Goal: Task Accomplishment & Management: Use online tool/utility

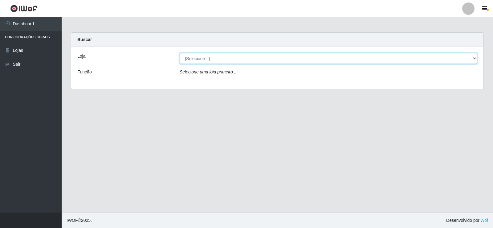
click at [281, 56] on select "[Selecione...] Rede Compras Supermercados - LOJA 2" at bounding box center [329, 58] width 298 height 11
select select "161"
click at [180, 53] on select "[Selecione...] Rede Compras Supermercados - LOJA 2" at bounding box center [329, 58] width 298 height 11
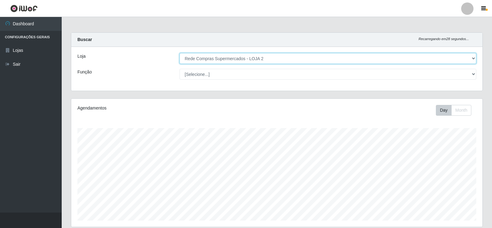
scroll to position [128, 411]
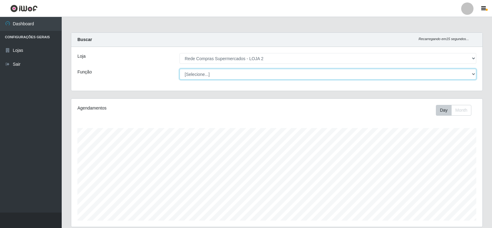
click at [224, 71] on select "[Selecione...] ASG ASG + ASG ++ Balconista Balconista + Balconista ++ Embalador…" at bounding box center [327, 74] width 297 height 11
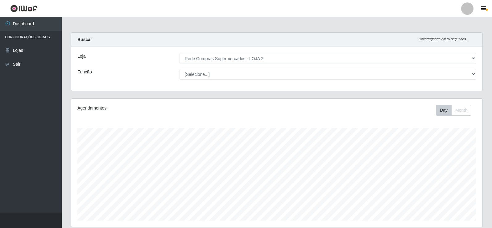
click at [167, 72] on div "Função" at bounding box center [124, 74] width 102 height 11
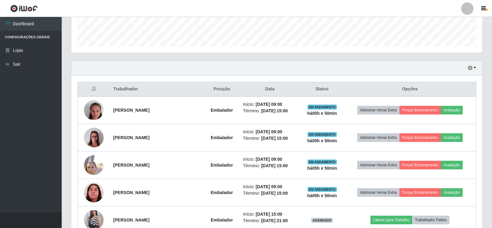
scroll to position [185, 0]
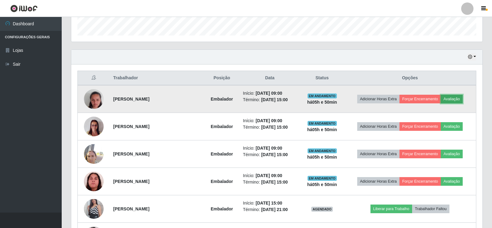
click at [457, 98] on button "Avaliação" at bounding box center [452, 99] width 22 height 9
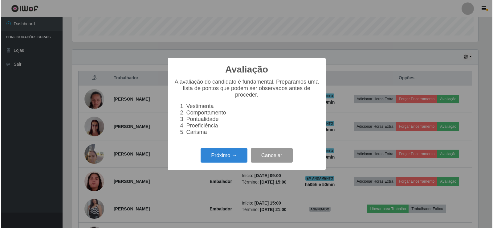
scroll to position [128, 408]
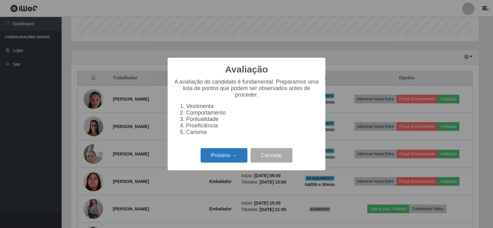
click at [238, 156] on button "Próximo →" at bounding box center [224, 155] width 47 height 14
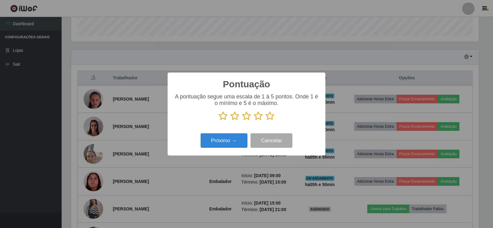
scroll to position [308156, 307876]
click at [270, 119] on icon at bounding box center [270, 115] width 9 height 9
click at [266, 121] on input "radio" at bounding box center [266, 121] width 0 height 0
click at [231, 137] on button "Próximo →" at bounding box center [224, 140] width 47 height 14
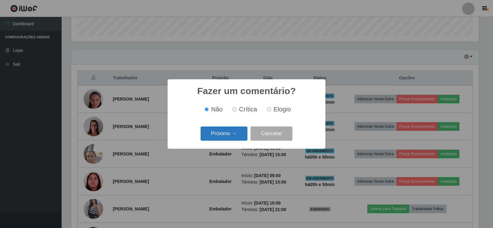
click at [232, 138] on button "Próximo →" at bounding box center [224, 133] width 47 height 14
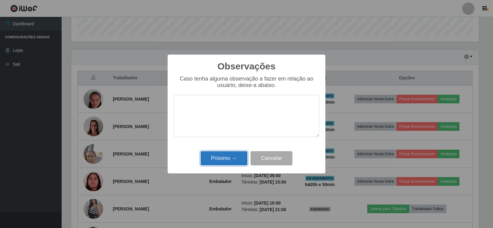
click at [239, 161] on button "Próximo →" at bounding box center [224, 158] width 47 height 14
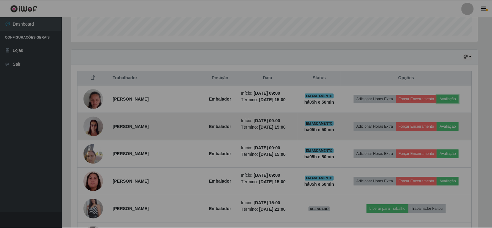
scroll to position [128, 411]
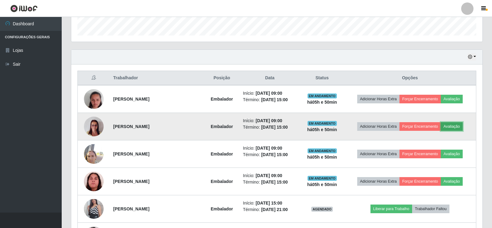
click at [453, 130] on button "Avaliação" at bounding box center [452, 126] width 22 height 9
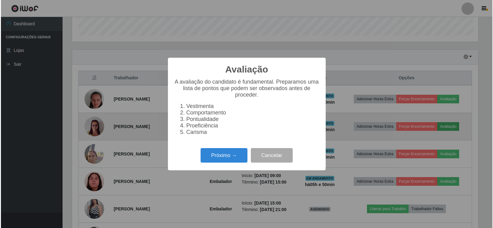
scroll to position [128, 408]
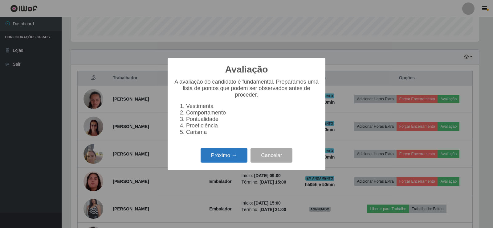
click at [231, 156] on button "Próximo →" at bounding box center [224, 155] width 47 height 14
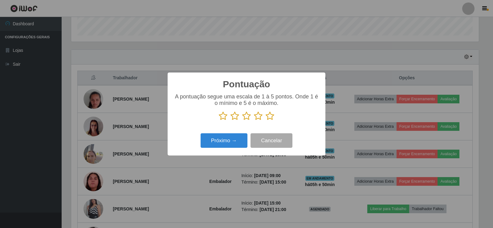
click at [272, 117] on icon at bounding box center [270, 115] width 9 height 9
click at [266, 121] on input "radio" at bounding box center [266, 121] width 0 height 0
click at [227, 144] on button "Próximo →" at bounding box center [224, 140] width 47 height 14
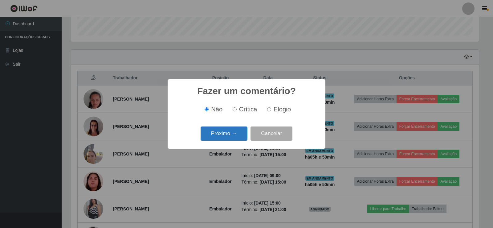
click at [228, 138] on button "Próximo →" at bounding box center [224, 133] width 47 height 14
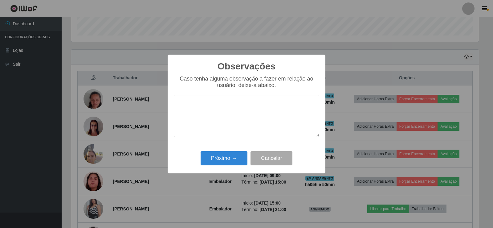
click at [235, 167] on div "Observações × Caso tenha alguma observação a fazer em relação ao usuário, deixe…" at bounding box center [247, 114] width 158 height 119
click at [236, 163] on button "Próximo →" at bounding box center [224, 158] width 47 height 14
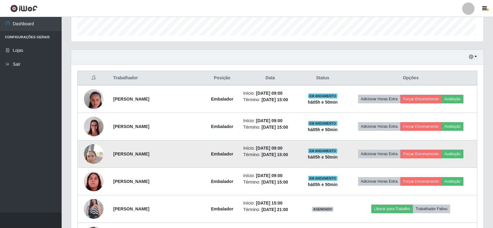
scroll to position [128, 411]
drag, startPoint x: 452, startPoint y: 155, endPoint x: 445, endPoint y: 155, distance: 6.8
click at [445, 155] on button "Avaliação" at bounding box center [452, 154] width 22 height 9
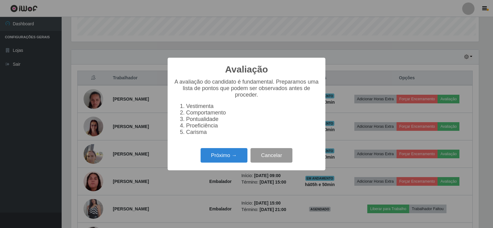
scroll to position [128, 408]
click at [231, 152] on button "Próximo →" at bounding box center [224, 155] width 47 height 14
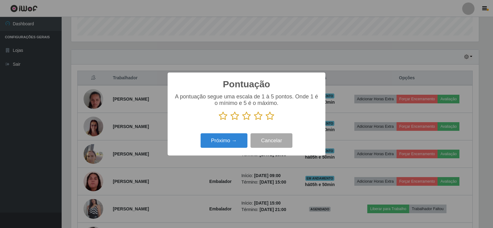
click at [269, 115] on icon at bounding box center [270, 115] width 9 height 9
click at [266, 121] on input "radio" at bounding box center [266, 121] width 0 height 0
click at [224, 140] on button "Próximo →" at bounding box center [224, 140] width 47 height 14
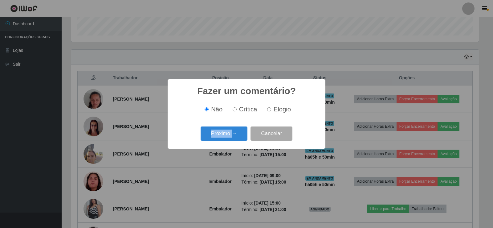
click at [224, 140] on div "Próximo → Cancelar" at bounding box center [247, 134] width 146 height 18
click at [234, 133] on button "Próximo →" at bounding box center [224, 133] width 47 height 14
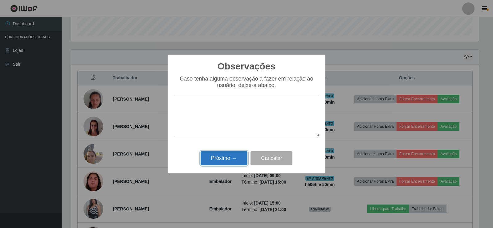
click at [231, 154] on button "Próximo →" at bounding box center [224, 158] width 47 height 14
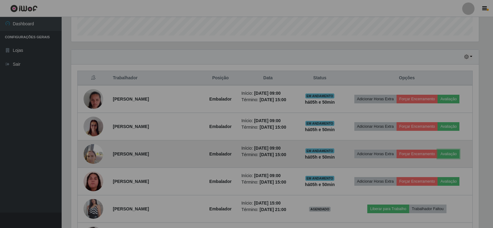
scroll to position [128, 411]
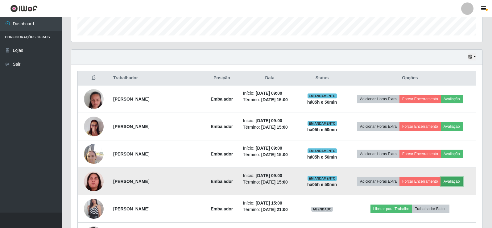
click at [452, 182] on button "Avaliação" at bounding box center [452, 181] width 22 height 9
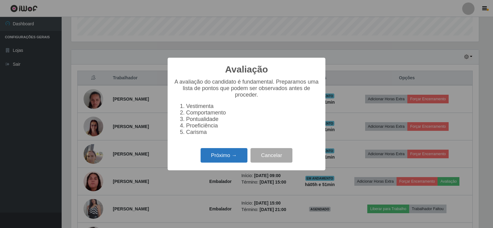
click at [231, 153] on button "Próximo →" at bounding box center [224, 155] width 47 height 14
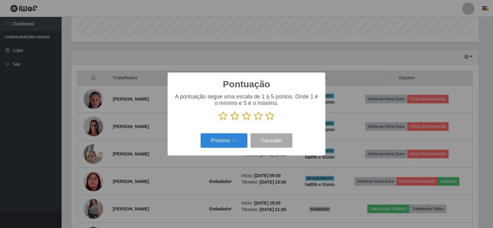
drag, startPoint x: 271, startPoint y: 119, endPoint x: 238, endPoint y: 130, distance: 34.9
click at [269, 119] on icon at bounding box center [270, 115] width 9 height 9
click at [266, 121] on input "radio" at bounding box center [266, 121] width 0 height 0
click at [231, 136] on button "Próximo →" at bounding box center [224, 140] width 47 height 14
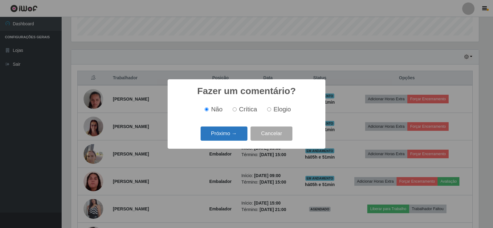
click at [232, 131] on button "Próximo →" at bounding box center [224, 133] width 47 height 14
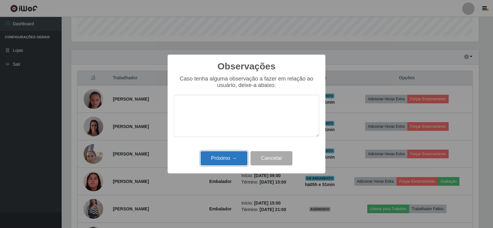
click at [229, 152] on button "Próximo →" at bounding box center [224, 158] width 47 height 14
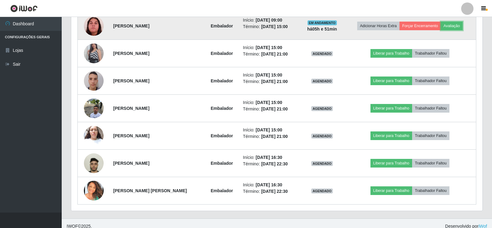
scroll to position [346, 0]
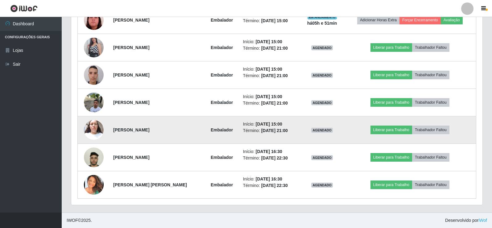
click at [89, 130] on img at bounding box center [94, 130] width 20 height 26
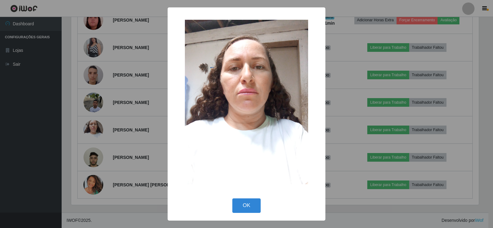
click at [95, 127] on div "× OK Cancel" at bounding box center [246, 114] width 493 height 228
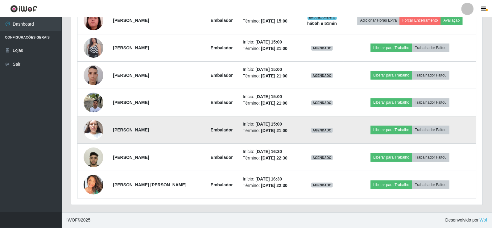
scroll to position [128, 411]
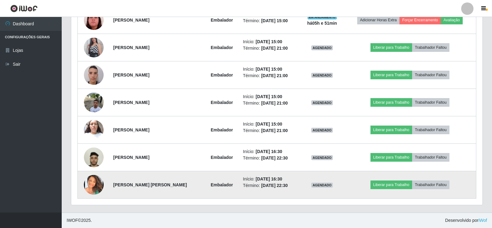
click at [100, 177] on img at bounding box center [94, 185] width 20 height 20
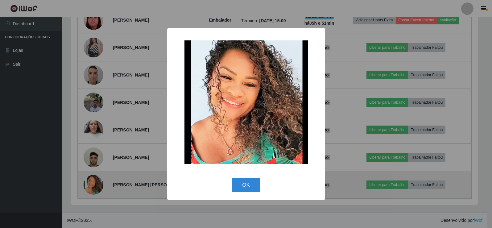
scroll to position [128, 408]
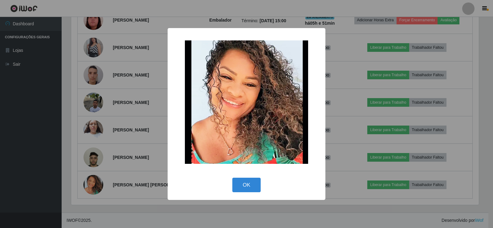
click at [115, 148] on div "× OK Cancel" at bounding box center [246, 114] width 493 height 228
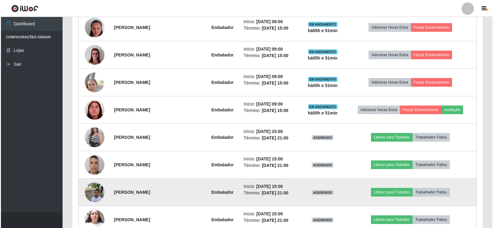
scroll to position [0, 0]
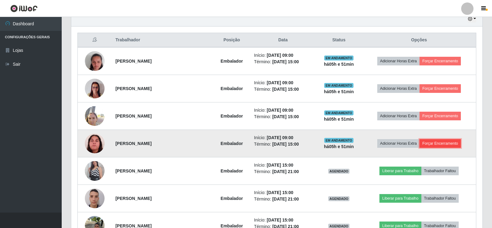
click at [460, 143] on button "Forçar Encerramento" at bounding box center [439, 143] width 41 height 9
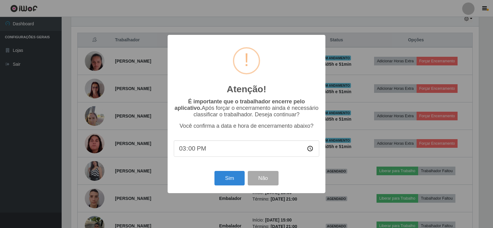
click at [333, 146] on div "Atenção! × É importante que o trabalhador encerre pelo aplicativo. Após forçar …" at bounding box center [246, 114] width 493 height 228
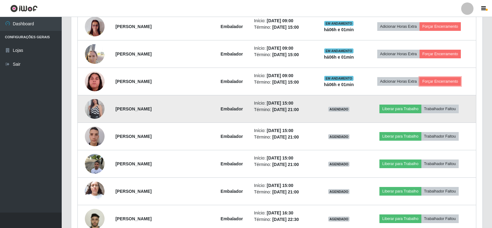
scroll to position [285, 0]
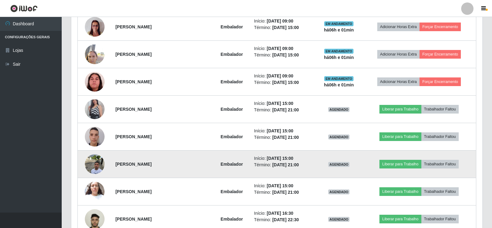
click at [101, 163] on img at bounding box center [95, 164] width 20 height 26
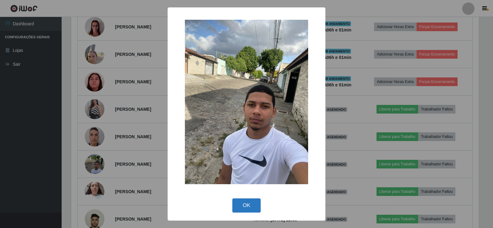
click at [252, 210] on button "OK" at bounding box center [246, 205] width 29 height 14
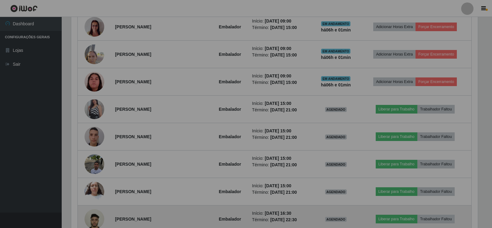
scroll to position [128, 411]
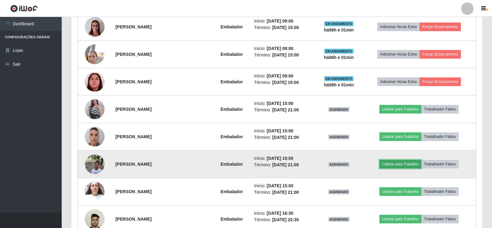
click at [398, 168] on button "Liberar para Trabalho" at bounding box center [400, 164] width 42 height 9
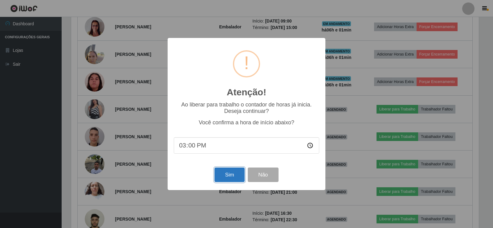
click at [224, 177] on button "Sim" at bounding box center [230, 174] width 30 height 14
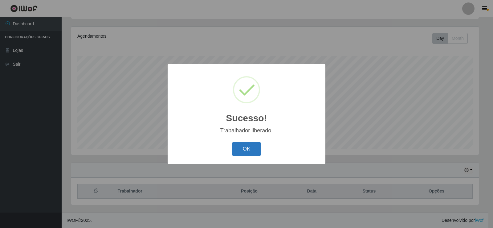
click at [255, 156] on button "OK" at bounding box center [246, 149] width 29 height 14
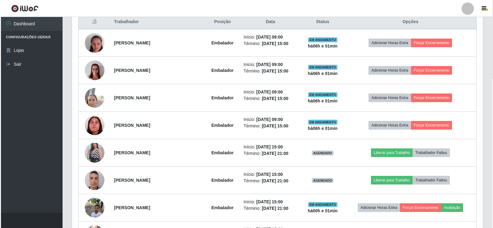
scroll to position [257, 0]
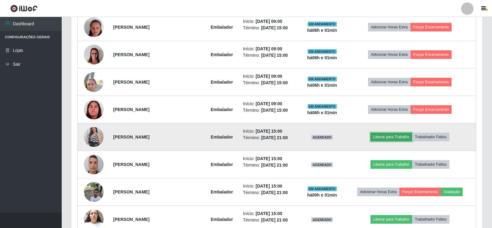
click at [394, 137] on button "Liberar para Trabalho" at bounding box center [391, 137] width 42 height 9
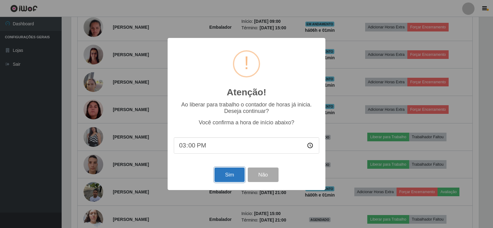
click at [233, 177] on button "Sim" at bounding box center [230, 174] width 30 height 14
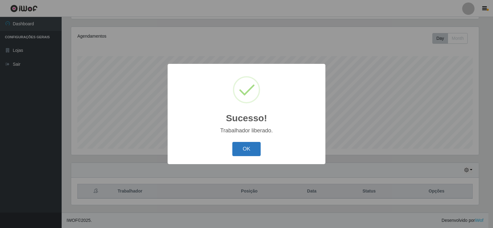
click at [253, 154] on button "OK" at bounding box center [246, 149] width 29 height 14
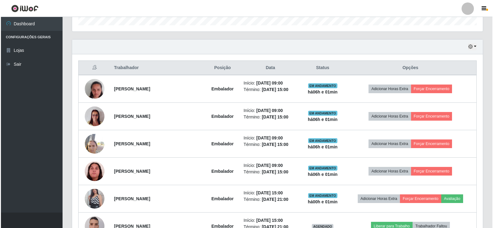
scroll to position [226, 0]
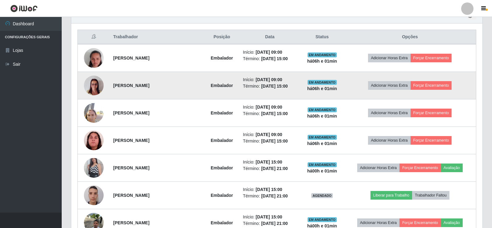
click at [427, 91] on td "Adicionar Horas Extra Forçar Encerramento" at bounding box center [410, 85] width 132 height 27
click at [428, 84] on button "Forçar Encerramento" at bounding box center [430, 85] width 41 height 9
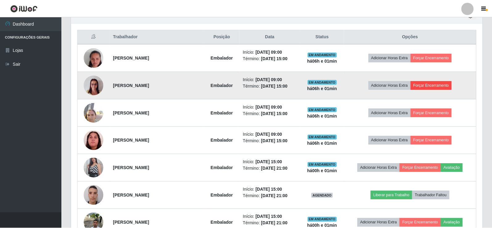
scroll to position [128, 408]
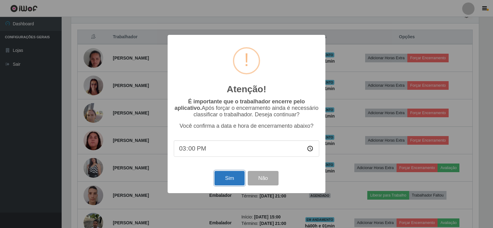
click at [231, 181] on button "Sim" at bounding box center [230, 178] width 30 height 14
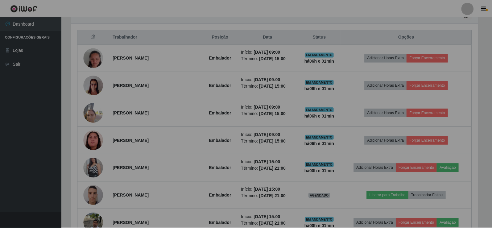
scroll to position [308156, 307873]
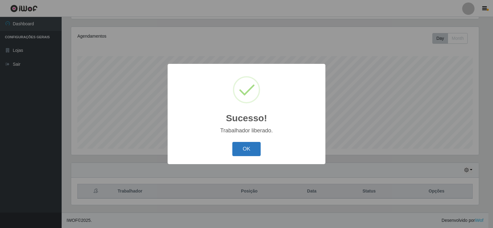
click at [245, 150] on button "OK" at bounding box center [246, 149] width 29 height 14
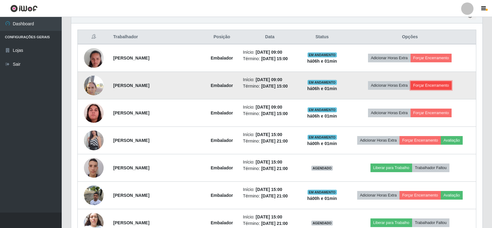
click at [438, 85] on button "Forçar Encerramento" at bounding box center [430, 85] width 41 height 9
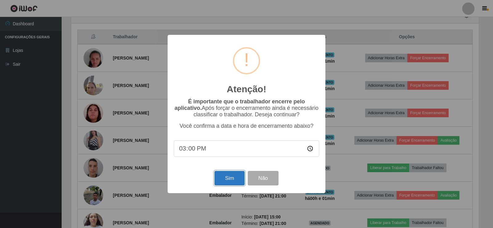
click at [223, 181] on button "Sim" at bounding box center [230, 178] width 30 height 14
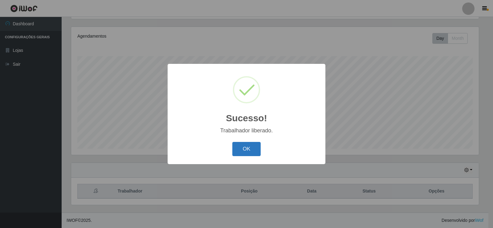
click at [240, 149] on button "OK" at bounding box center [246, 149] width 29 height 14
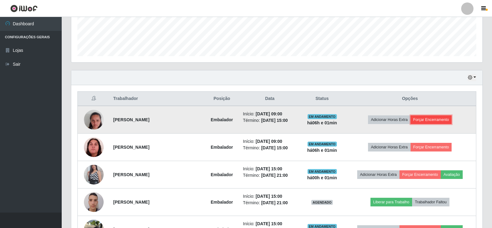
click at [448, 120] on button "Forçar Encerramento" at bounding box center [430, 119] width 41 height 9
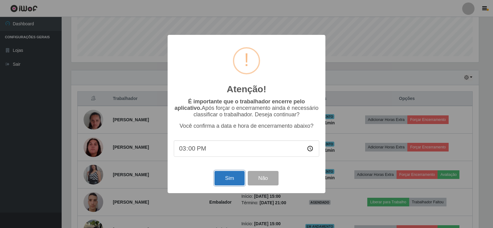
click at [236, 175] on button "Sim" at bounding box center [230, 178] width 30 height 14
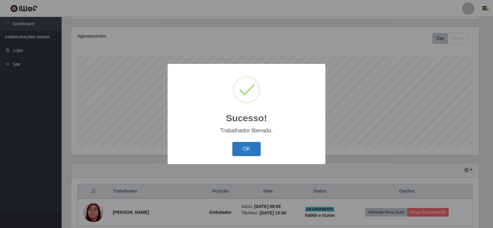
click at [258, 147] on button "OK" at bounding box center [246, 149] width 29 height 14
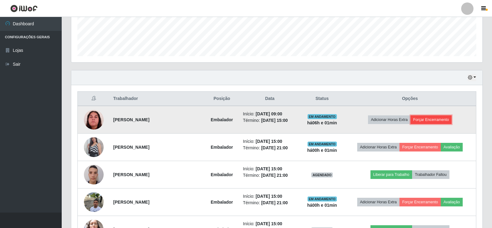
click at [433, 119] on button "Forçar Encerramento" at bounding box center [430, 119] width 41 height 9
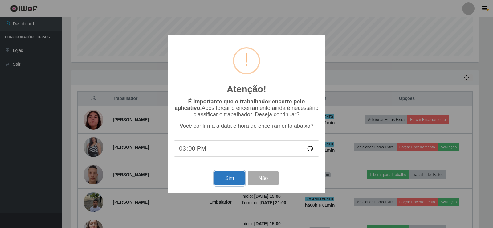
click at [228, 177] on button "Sim" at bounding box center [230, 178] width 30 height 14
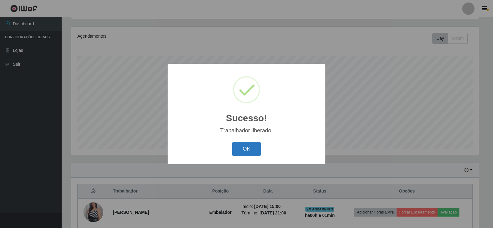
click at [255, 152] on button "OK" at bounding box center [246, 149] width 29 height 14
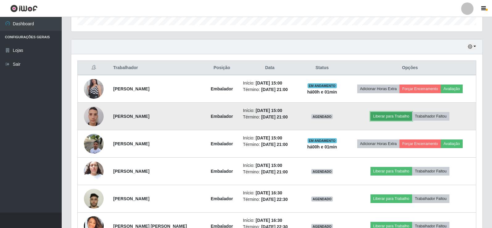
click at [398, 112] on button "Liberar para Trabalho" at bounding box center [391, 116] width 42 height 9
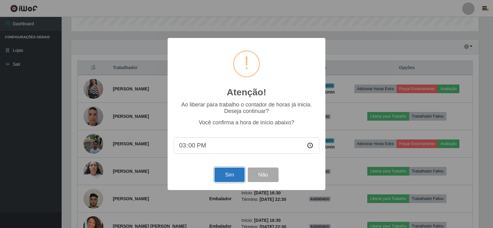
click at [232, 174] on button "Sim" at bounding box center [230, 174] width 30 height 14
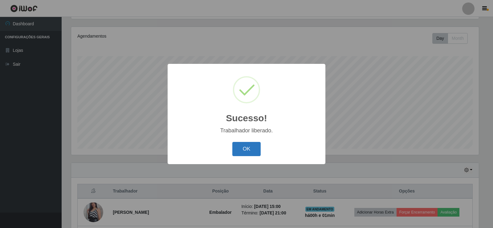
click at [253, 149] on button "OK" at bounding box center [246, 149] width 29 height 14
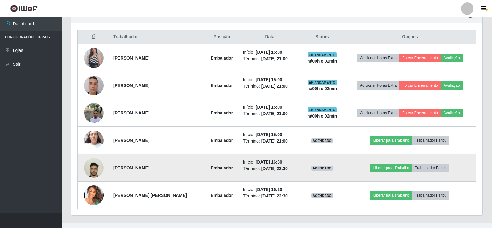
click at [94, 163] on img at bounding box center [94, 167] width 20 height 35
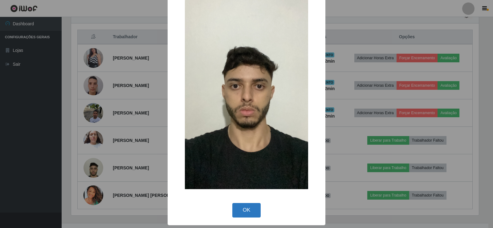
click at [246, 212] on button "OK" at bounding box center [246, 210] width 29 height 14
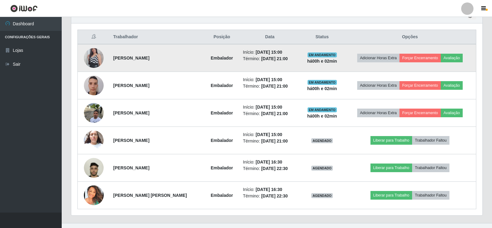
click at [97, 58] on img at bounding box center [94, 57] width 20 height 35
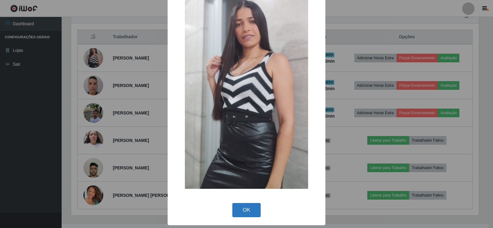
click at [252, 214] on button "OK" at bounding box center [246, 210] width 29 height 14
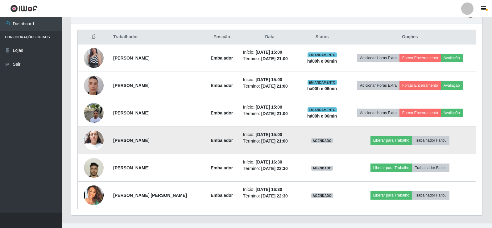
click at [91, 135] on img at bounding box center [94, 140] width 20 height 26
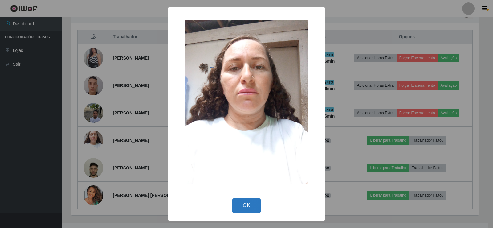
click at [242, 204] on button "OK" at bounding box center [246, 205] width 29 height 14
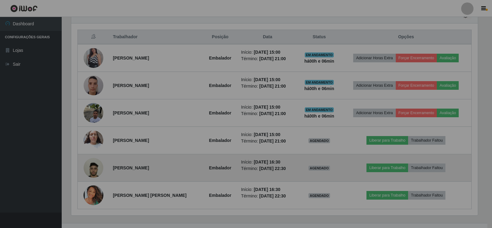
scroll to position [128, 411]
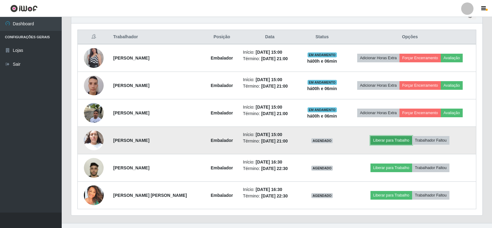
click at [394, 144] on button "Liberar para Trabalho" at bounding box center [391, 140] width 42 height 9
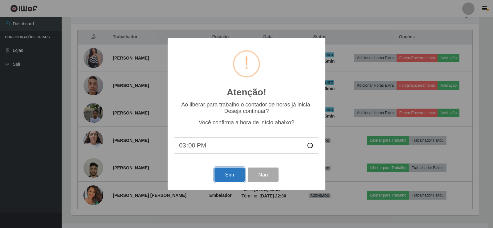
click at [224, 173] on button "Sim" at bounding box center [230, 174] width 30 height 14
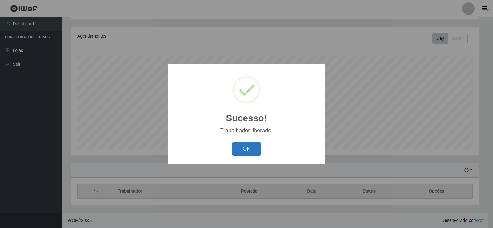
click at [248, 153] on button "OK" at bounding box center [246, 149] width 29 height 14
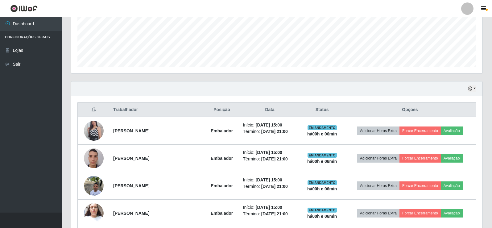
scroll to position [164, 0]
